Goal: Task Accomplishment & Management: Complete application form

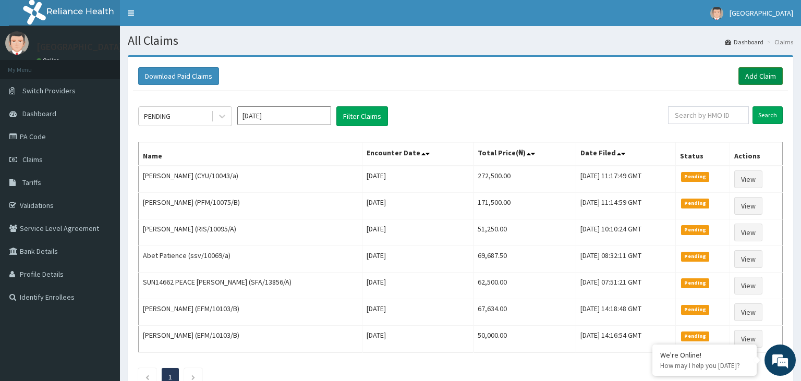
click at [759, 75] on link "Add Claim" at bounding box center [760, 76] width 44 height 18
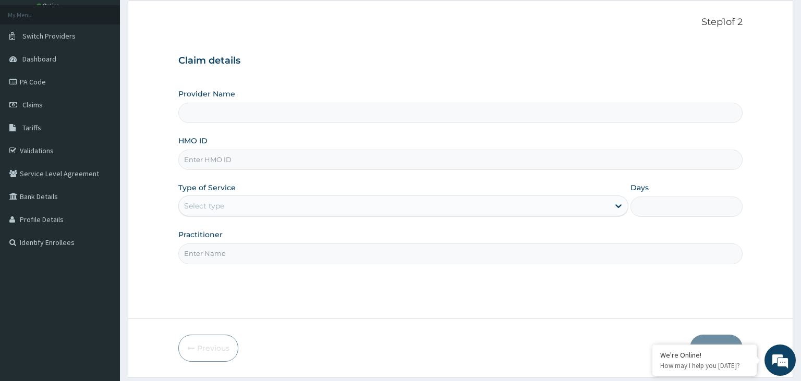
scroll to position [55, 0]
type input "Harmony Hospital-KADUNA"
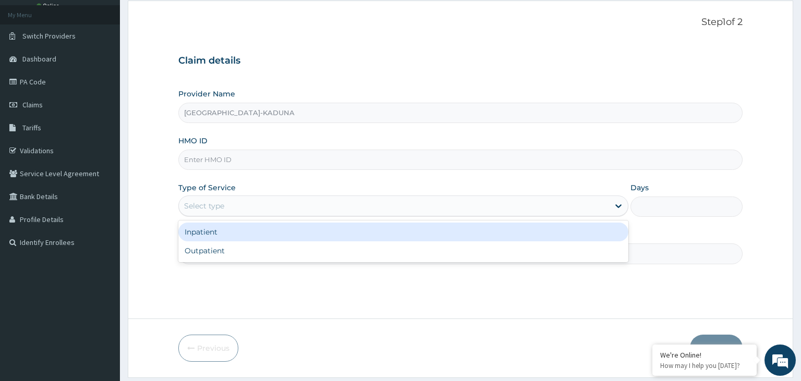
click at [262, 208] on div "Select type" at bounding box center [394, 206] width 430 height 17
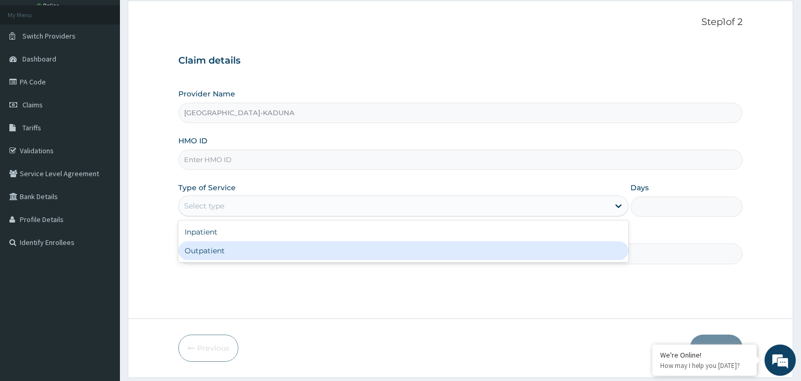
click at [270, 246] on div "Outpatient" at bounding box center [403, 250] width 450 height 19
type input "1"
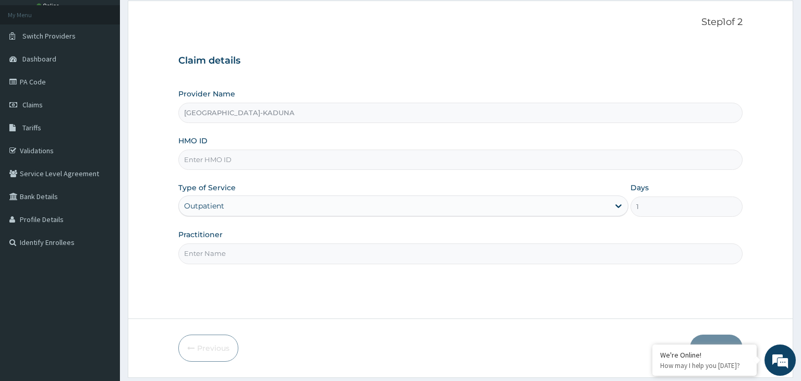
click at [270, 246] on input "Practitioner" at bounding box center [460, 254] width 565 height 20
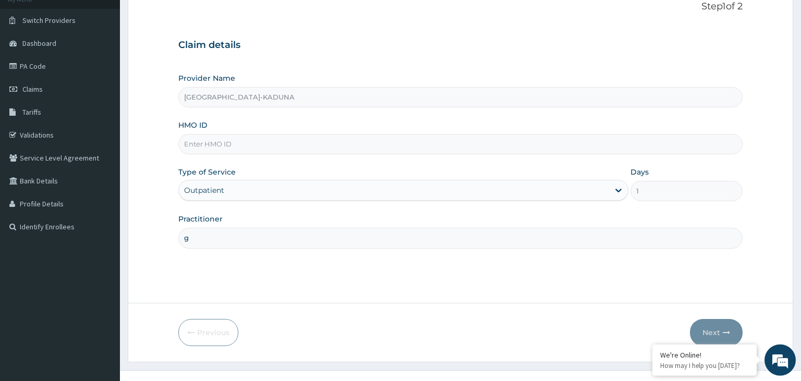
scroll to position [86, 0]
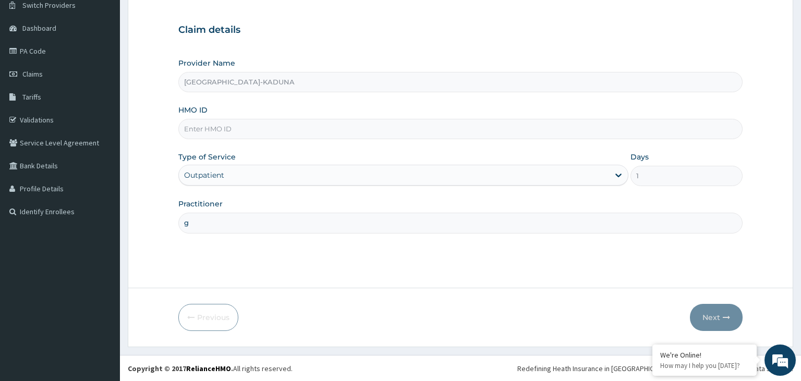
type input "g"
paste input "HSO/10042/C"
type input "HSO/10042/C"
click at [710, 306] on button "Next" at bounding box center [716, 317] width 53 height 27
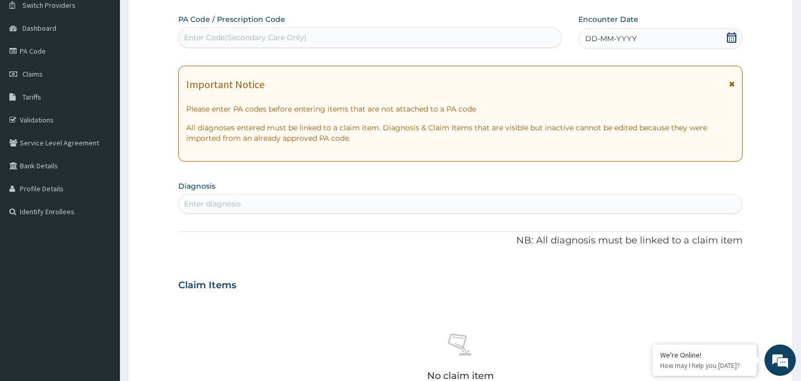
scroll to position [250, 0]
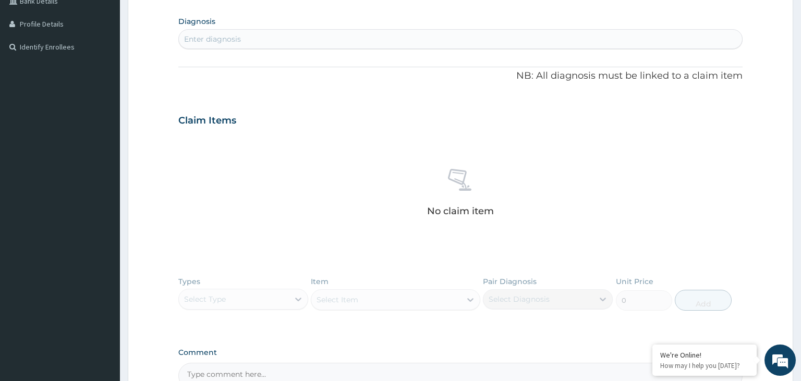
click at [276, 53] on div "PA Code / Prescription Code Enter Code(Secondary Care Only) Encounter Date DD-M…" at bounding box center [460, 119] width 565 height 540
click at [272, 43] on div "Enter diagnosis" at bounding box center [461, 39] width 564 height 17
type input "mala"
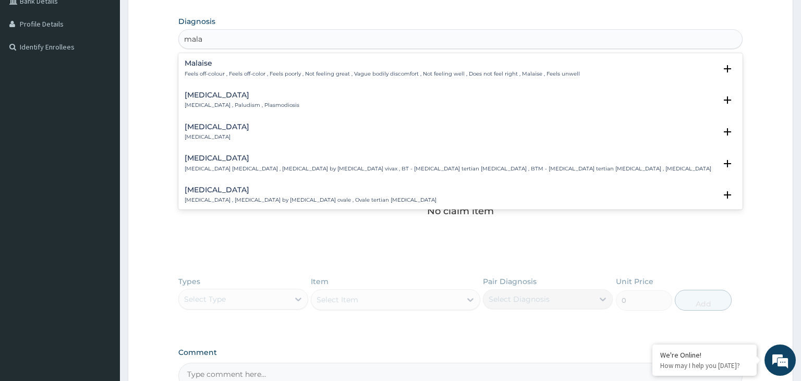
click at [291, 142] on div "Malakoplakia Malakoplakia Select Status Query Query covers suspected (?), Keep …" at bounding box center [461, 134] width 552 height 23
click at [297, 163] on div "Vivax malaria Vivax malaria , Benign tertian malaria , Malaria by Plasmodium vi…" at bounding box center [448, 163] width 527 height 18
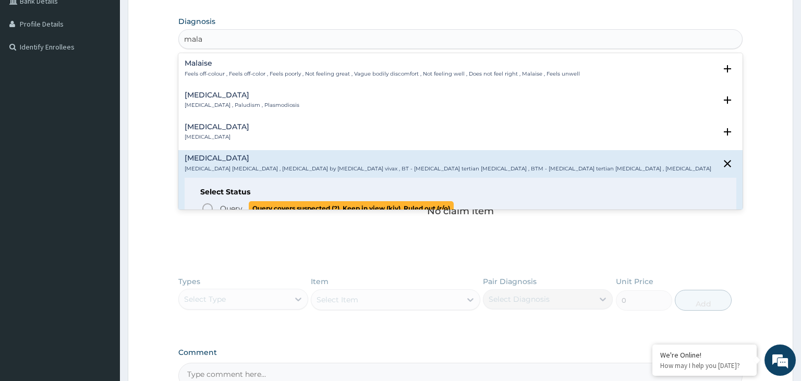
click at [235, 205] on span "Query" at bounding box center [231, 208] width 22 height 10
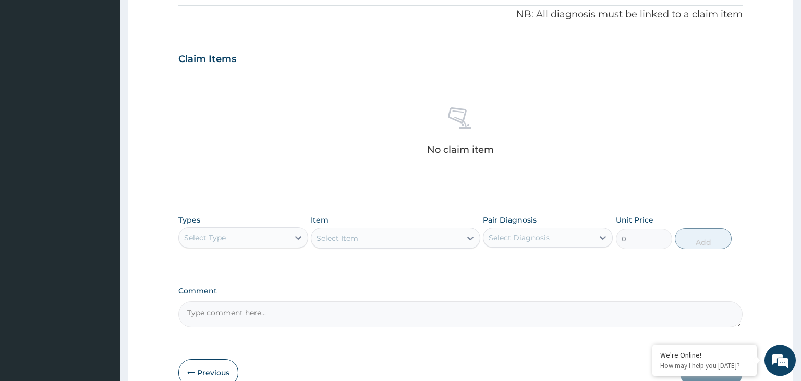
scroll to position [369, 0]
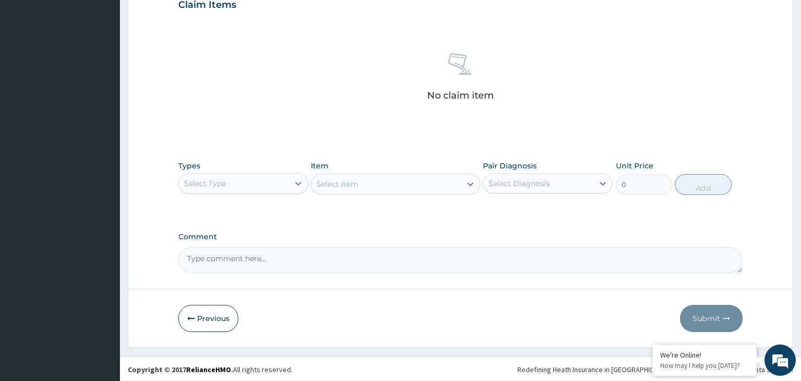
click at [269, 185] on div "Select Type" at bounding box center [234, 183] width 110 height 17
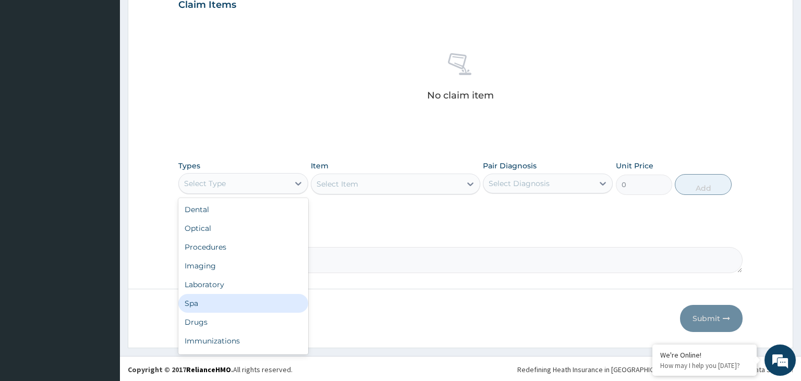
scroll to position [35, 0]
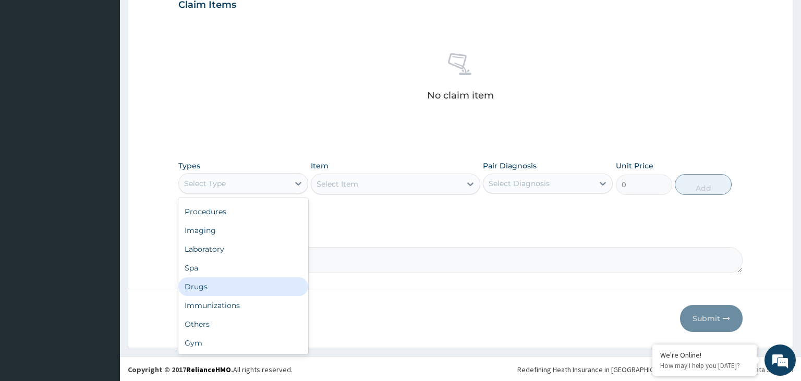
click at [247, 289] on div "Drugs" at bounding box center [243, 286] width 130 height 19
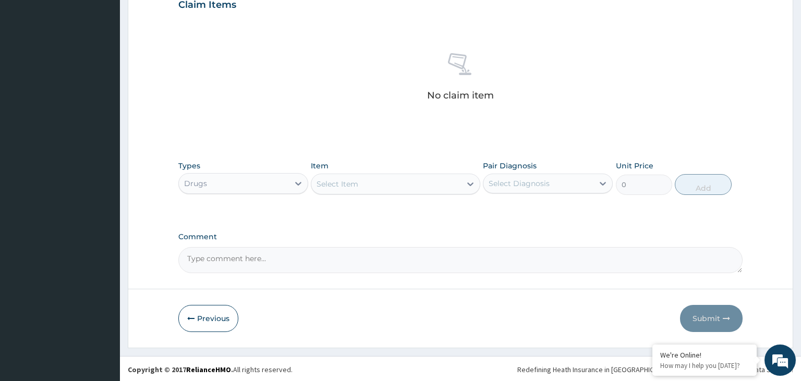
click at [368, 183] on div "Select Item" at bounding box center [386, 184] width 150 height 17
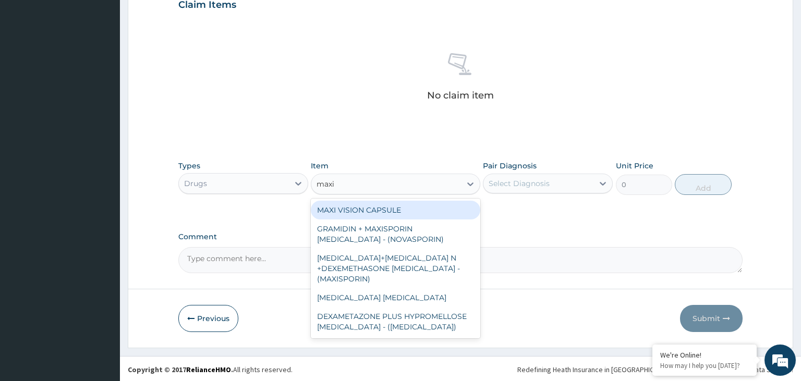
type input "maxit"
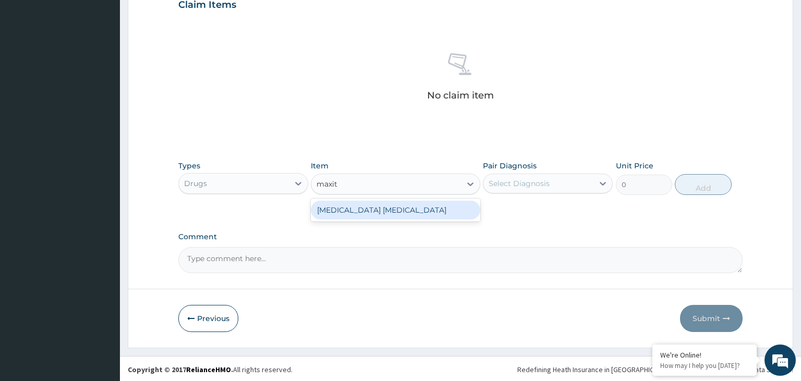
click at [374, 209] on div "MAXITROL EYE DROP" at bounding box center [395, 210] width 169 height 19
type input "7839.999999999999"
